Goal: Task Accomplishment & Management: Use online tool/utility

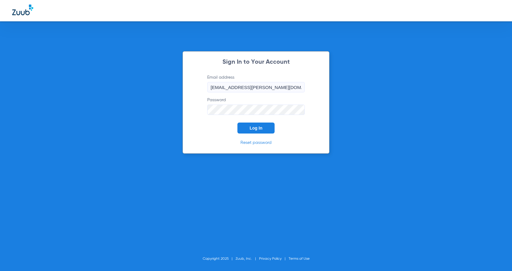
click at [263, 128] on button "Log In" at bounding box center [256, 128] width 37 height 11
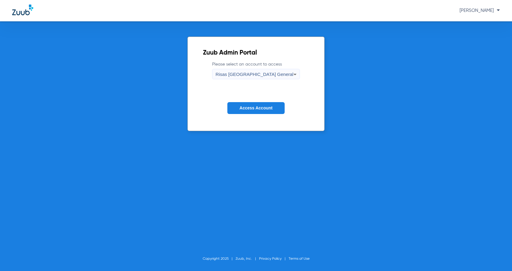
click at [252, 105] on button "Access Account" at bounding box center [255, 108] width 57 height 12
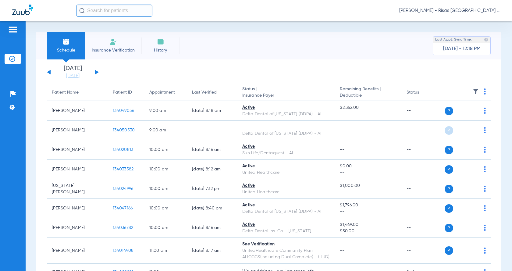
click at [113, 48] on span "Insurance Verification" at bounding box center [113, 50] width 47 height 6
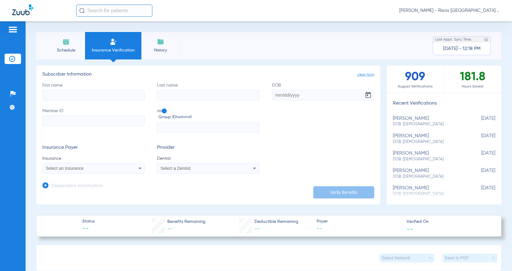
click at [72, 92] on input "First name" at bounding box center [93, 95] width 102 height 10
click at [88, 165] on div "Select an Insurance" at bounding box center [94, 168] width 102 height 7
type input "s"
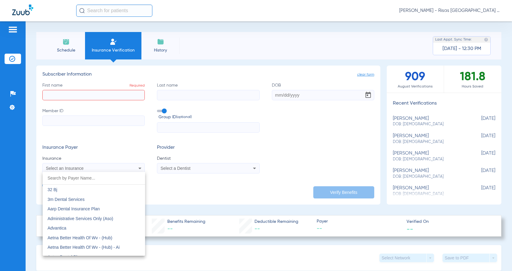
click at [59, 48] on div at bounding box center [256, 135] width 512 height 271
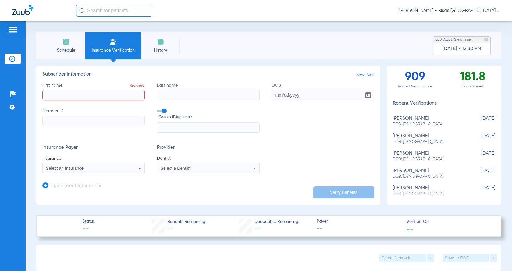
click at [66, 44] on img at bounding box center [66, 41] width 7 height 7
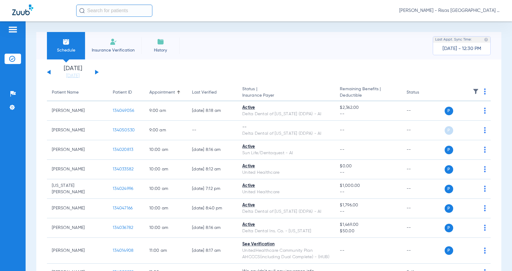
click at [97, 74] on div "[DATE] [DATE] [DATE] [DATE] [DATE] [DATE] [DATE] [DATE] [DATE] [DATE] [DATE] [D…" at bounding box center [73, 72] width 52 height 13
click at [95, 72] on button at bounding box center [97, 72] width 4 height 5
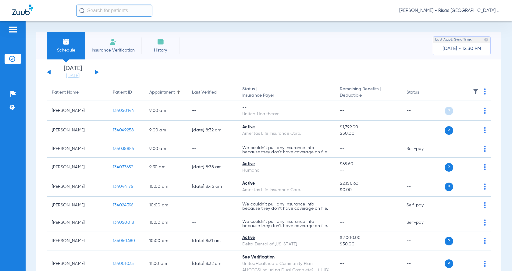
click at [479, 92] on th at bounding box center [467, 92] width 48 height 17
click at [484, 92] on img at bounding box center [485, 91] width 2 height 6
click at [453, 116] on span "Verify All" at bounding box center [457, 115] width 38 height 4
